Goal: Check status

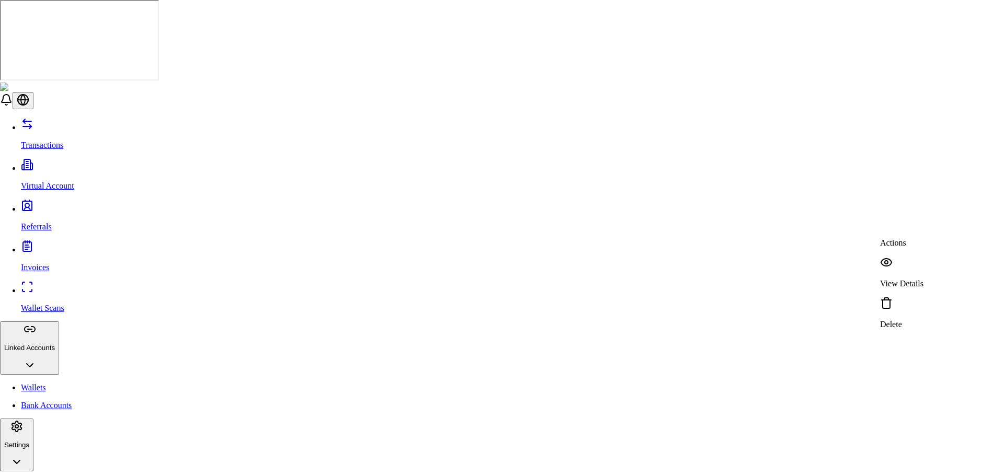
click at [917, 279] on p "View Details" at bounding box center [901, 283] width 43 height 9
